Goal: Task Accomplishment & Management: Manage account settings

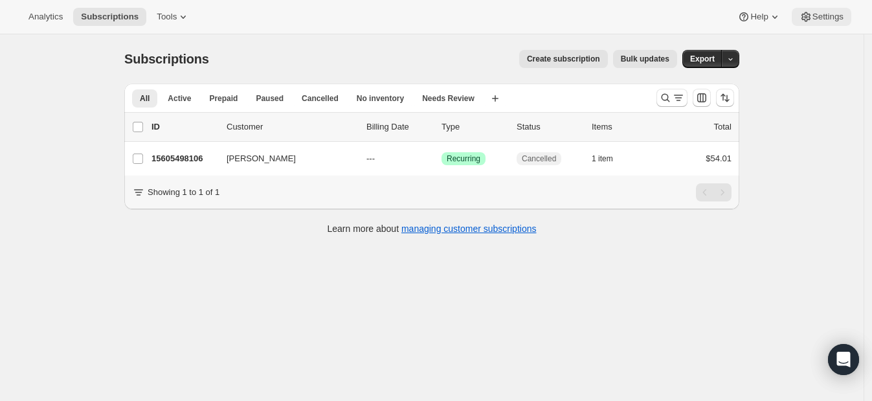
click at [826, 13] on span "Settings" at bounding box center [828, 17] width 31 height 10
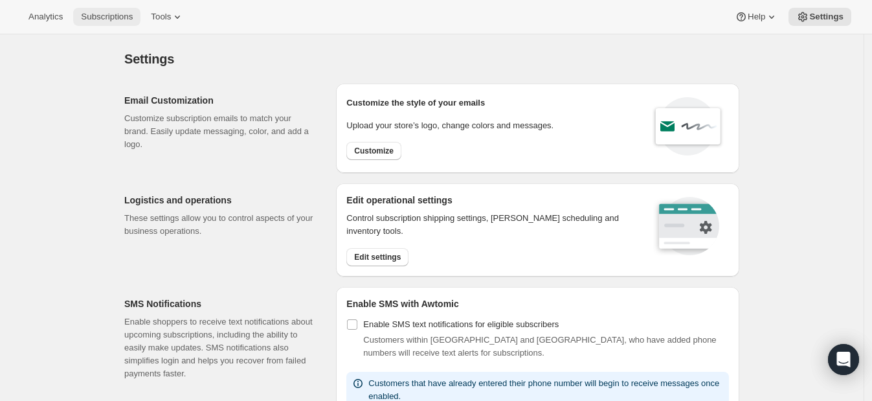
click at [117, 16] on span "Subscriptions" at bounding box center [107, 17] width 52 height 10
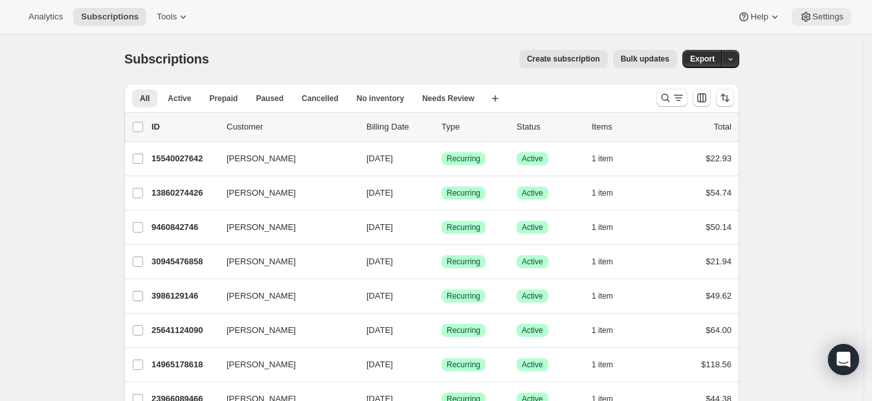
click at [822, 15] on span "Settings" at bounding box center [828, 17] width 31 height 10
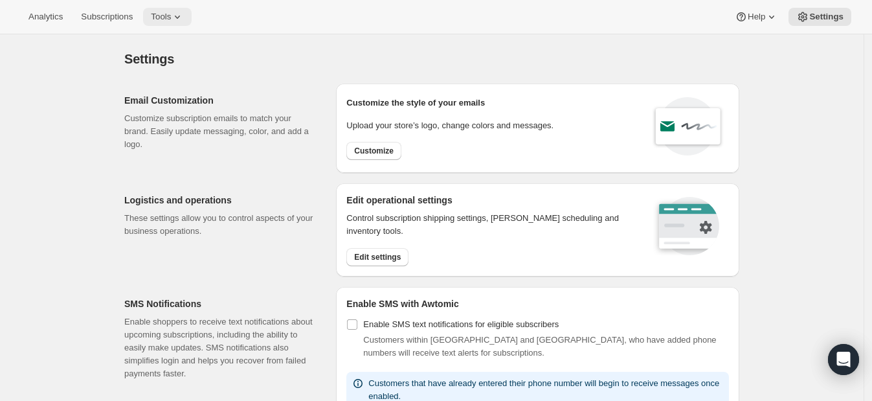
click at [172, 16] on icon at bounding box center [177, 16] width 13 height 13
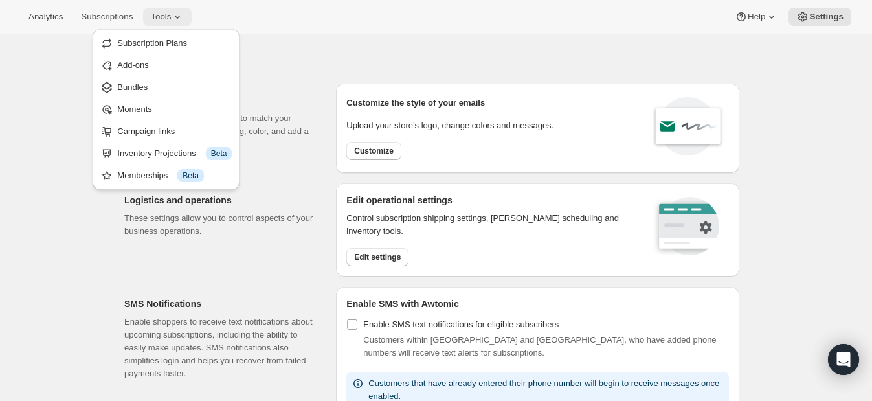
click at [172, 16] on icon at bounding box center [177, 16] width 13 height 13
